Goal: Communication & Community: Answer question/provide support

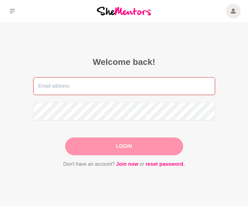
type input "[EMAIL_ADDRESS][DOMAIN_NAME]"
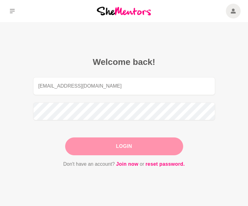
click at [122, 146] on div "Login" at bounding box center [124, 147] width 118 height 18
click at [122, 146] on button "Login" at bounding box center [124, 147] width 118 height 18
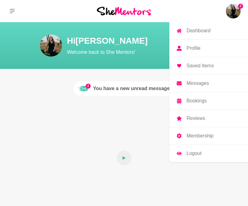
click at [200, 84] on p "Messages" at bounding box center [198, 83] width 22 height 5
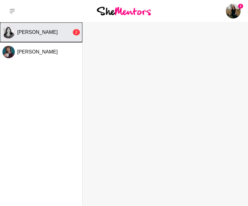
click at [45, 28] on button "[PERSON_NAME] 2" at bounding box center [41, 32] width 82 height 20
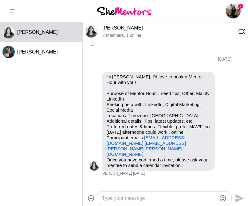
scroll to position [226, 0]
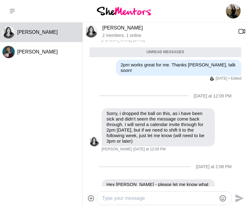
click at [145, 201] on textarea "Type your message" at bounding box center [159, 198] width 114 height 7
click at [149, 201] on textarea "Type your message" at bounding box center [159, 198] width 114 height 7
type textarea "e"
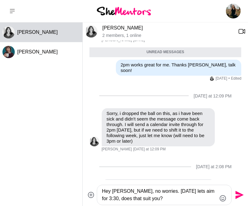
click at [176, 192] on textarea "Hey [PERSON_NAME], no worries. [DATE] lets aim for 3:30, does that suit you?" at bounding box center [159, 195] width 114 height 15
click at [171, 201] on textarea "Hey [PERSON_NAME], no worries. [DATE] lets aim for 3:30, does that suit you?" at bounding box center [159, 195] width 114 height 15
type textarea "Hey [PERSON_NAME], no worries. [DATE] lets aim for 3:30, does that suit you?"
click at [239, 194] on icon "Send" at bounding box center [240, 195] width 8 height 8
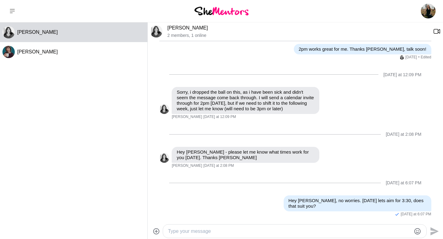
scroll to position [203, 0]
